Goal: Information Seeking & Learning: Find specific fact

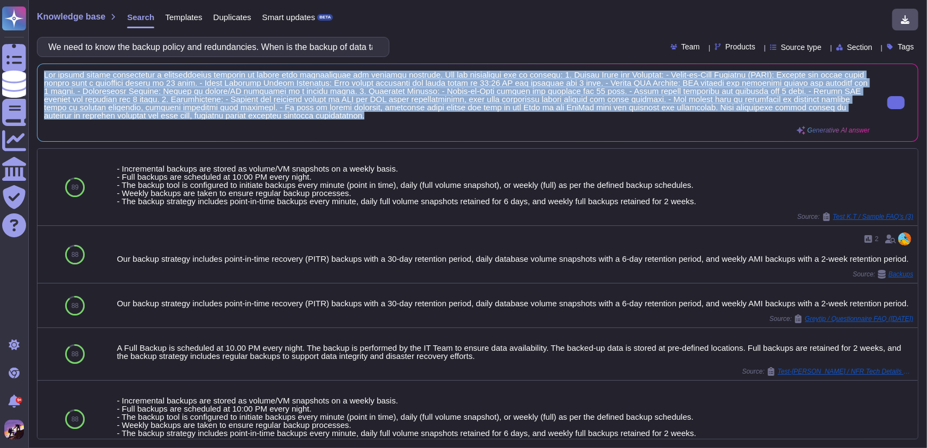
scroll to position [1, 0]
drag, startPoint x: 45, startPoint y: 75, endPoint x: 467, endPoint y: 119, distance: 424.3
click at [467, 119] on span at bounding box center [457, 95] width 826 height 49
copy span "Our backup policy encompasses a comprehensive approach to ensure data availabil…"
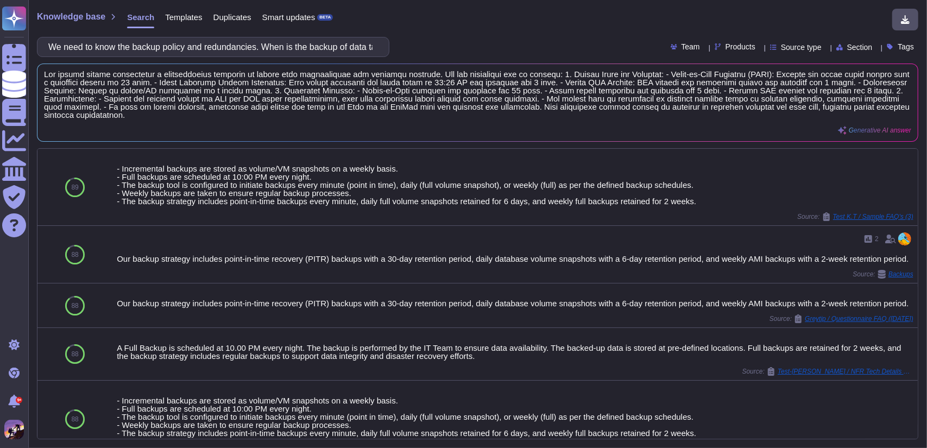
click at [379, 47] on div "We need to know the backup policy and redundancies. When is the backup of data …" at bounding box center [213, 47] width 353 height 20
click at [370, 43] on input "We need to know the backup policy and redundancies. When is the backup of data …" at bounding box center [210, 46] width 335 height 19
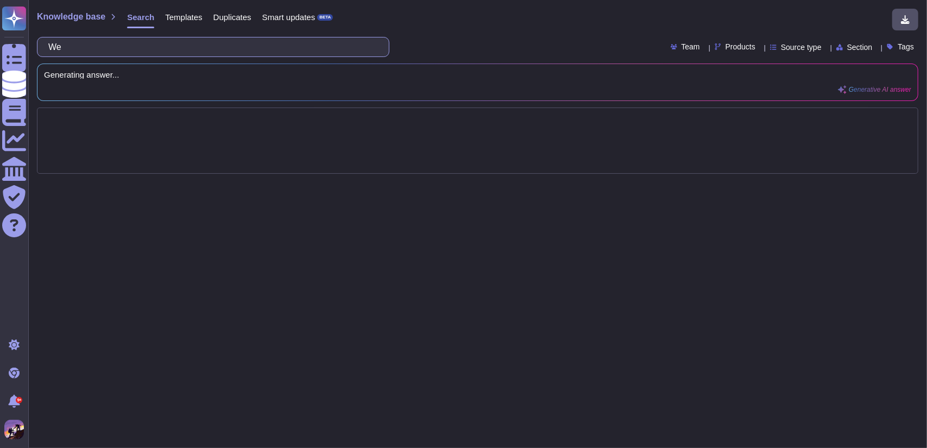
type input "We"
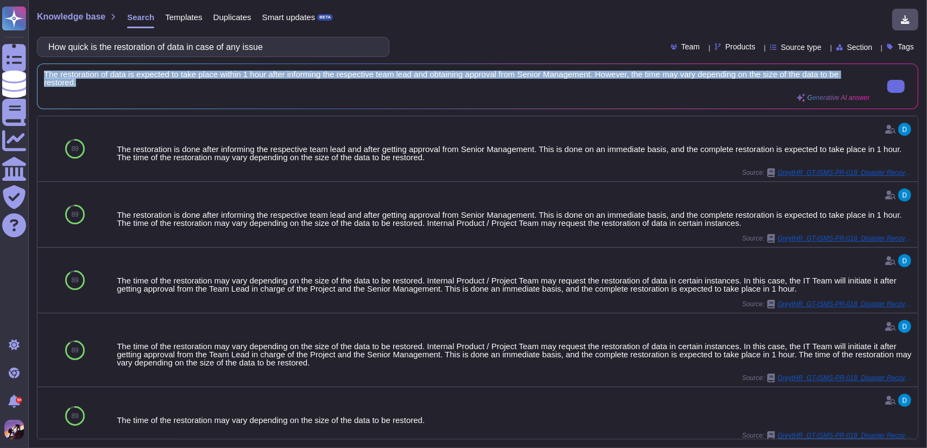
drag, startPoint x: 45, startPoint y: 74, endPoint x: 105, endPoint y: 80, distance: 60.1
click at [105, 80] on span "The restoration of data is expected to take place within 1 hour after informing…" at bounding box center [457, 79] width 826 height 16
copy span "The restoration of data is expected to take place within 1 hour after informing…"
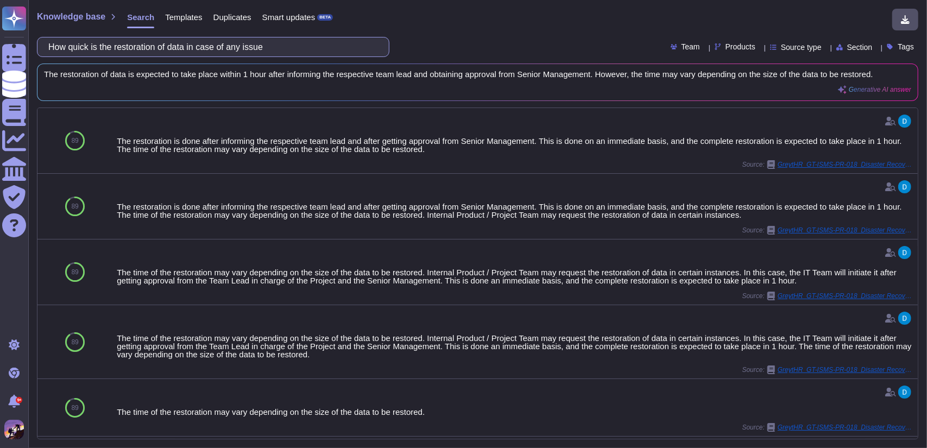
click at [314, 52] on input "How quick is the restoration of data in case of any issue" at bounding box center [210, 46] width 335 height 19
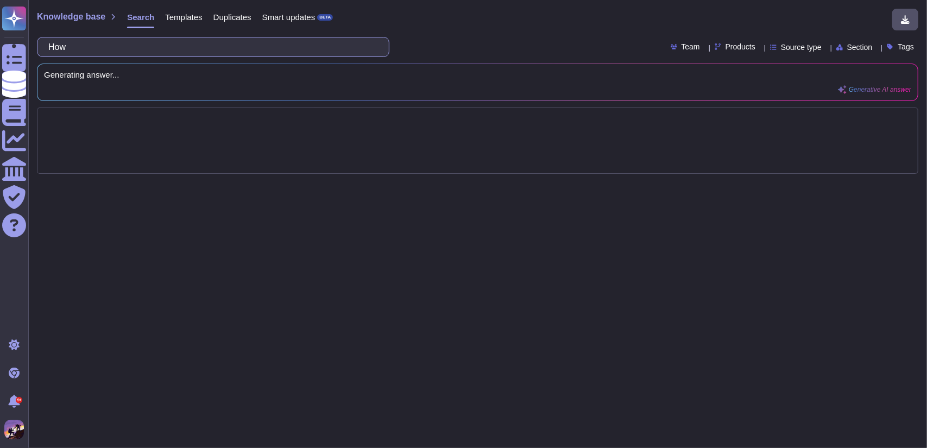
type input "Ho"
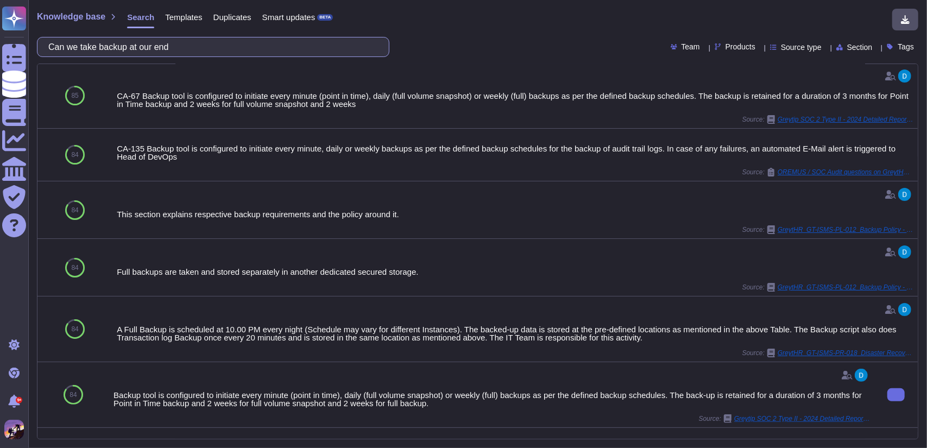
scroll to position [0, 0]
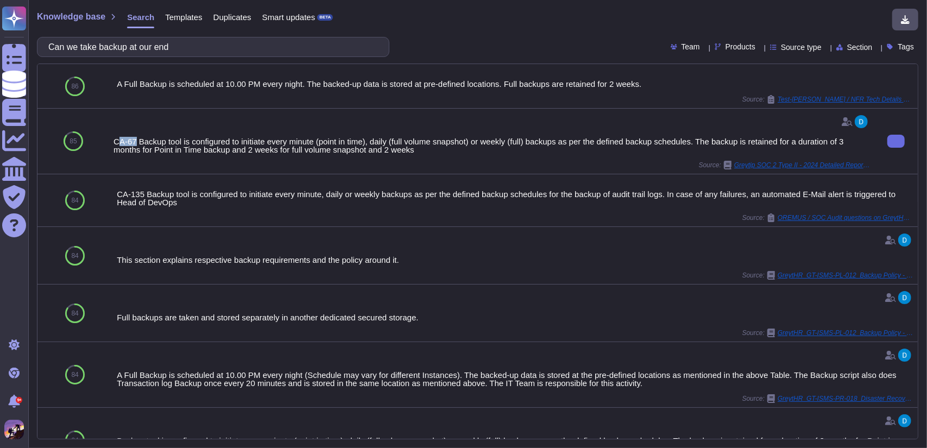
drag, startPoint x: 118, startPoint y: 141, endPoint x: 134, endPoint y: 139, distance: 15.8
click at [134, 139] on div "CA-67 Backup tool is configured to initiate every minute (point in time), daily…" at bounding box center [492, 145] width 757 height 16
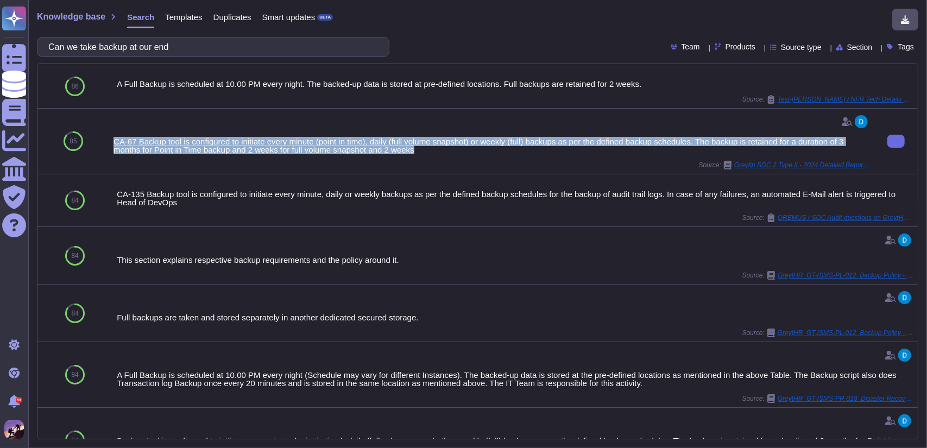
drag, startPoint x: 115, startPoint y: 141, endPoint x: 437, endPoint y: 149, distance: 322.8
click at [437, 149] on div "CA-67 Backup tool is configured to initiate every minute (point in time), daily…" at bounding box center [492, 145] width 757 height 16
copy div "CA-67 Backup tool is configured to initiate every minute (point in time), daily…"
